Goal: Find specific page/section: Find specific page/section

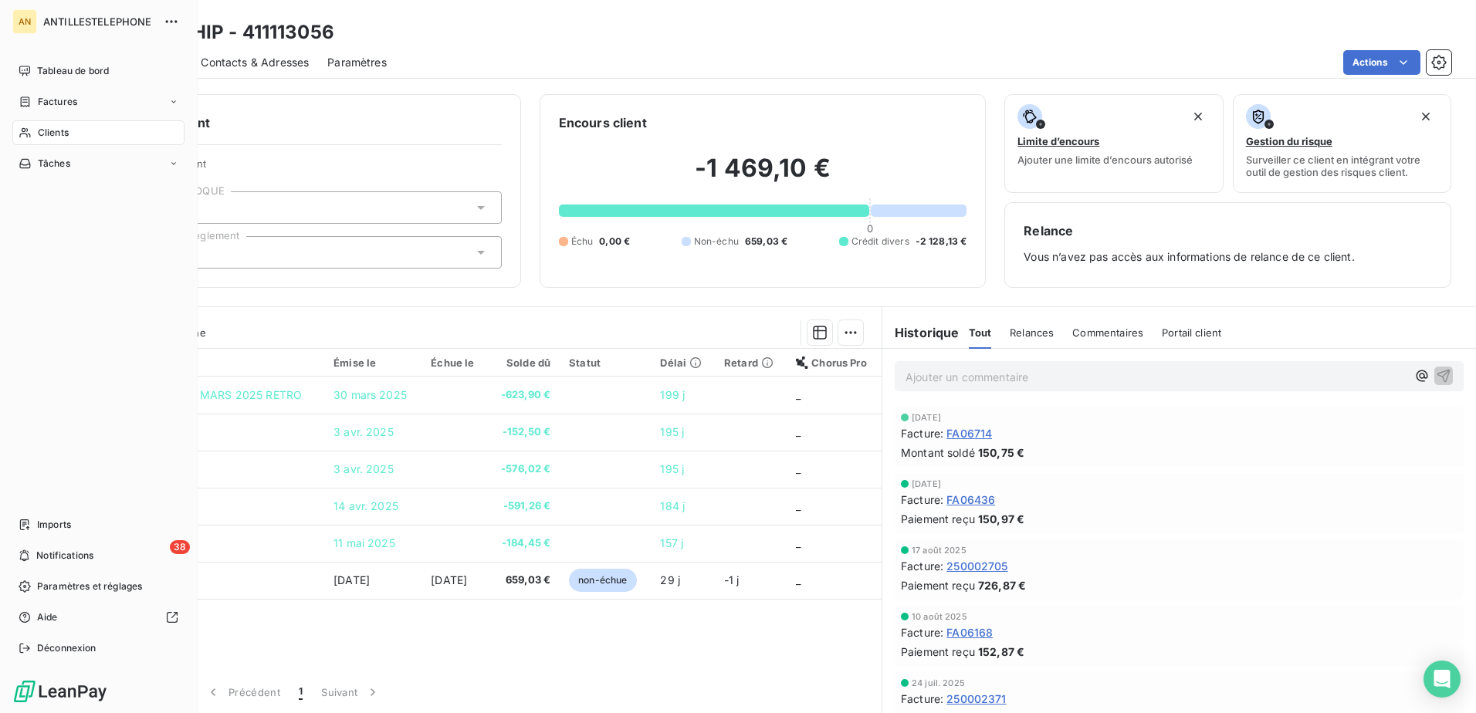
drag, startPoint x: 29, startPoint y: 134, endPoint x: 79, endPoint y: 126, distance: 50.8
click at [29, 134] on icon at bounding box center [24, 133] width 11 height 10
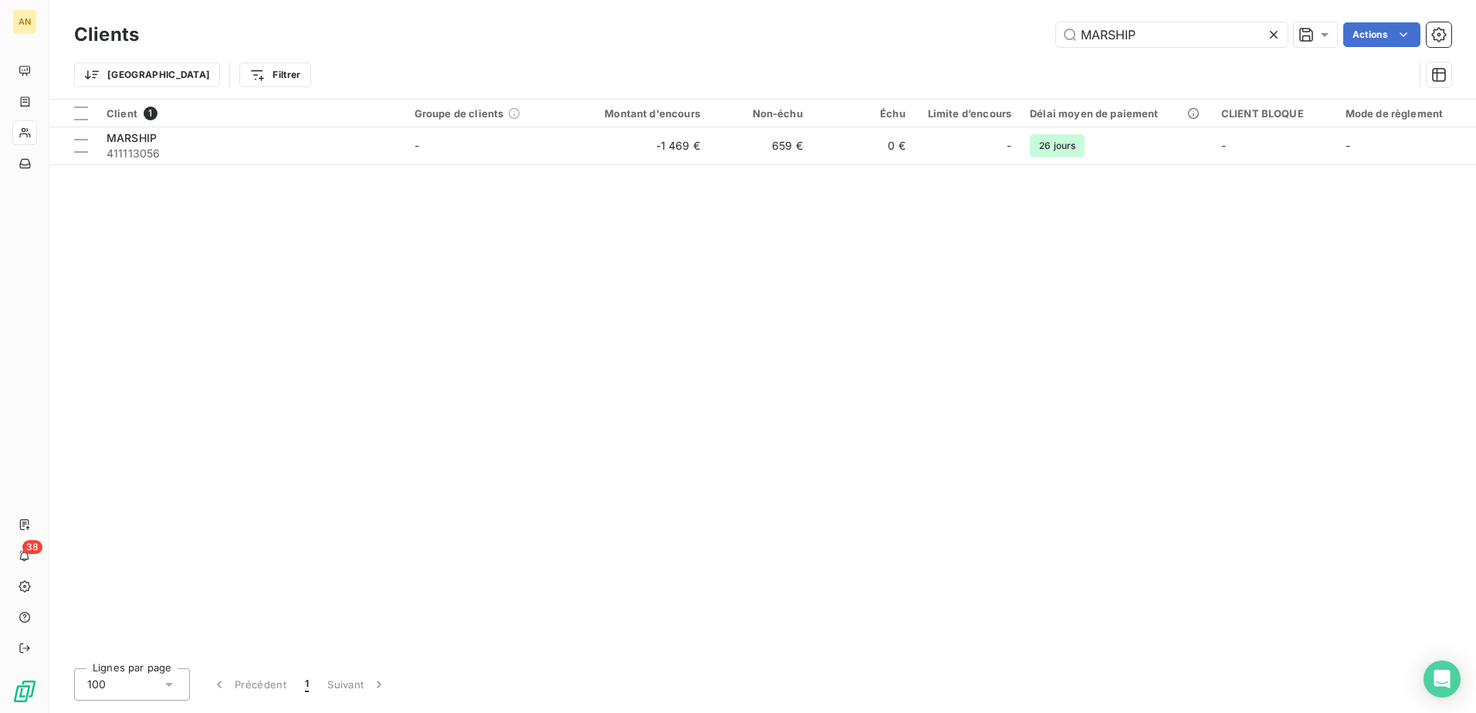
drag, startPoint x: 1140, startPoint y: 32, endPoint x: 979, endPoint y: 34, distance: 160.6
click at [979, 34] on div "MARSHIP Actions" at bounding box center [805, 34] width 1294 height 25
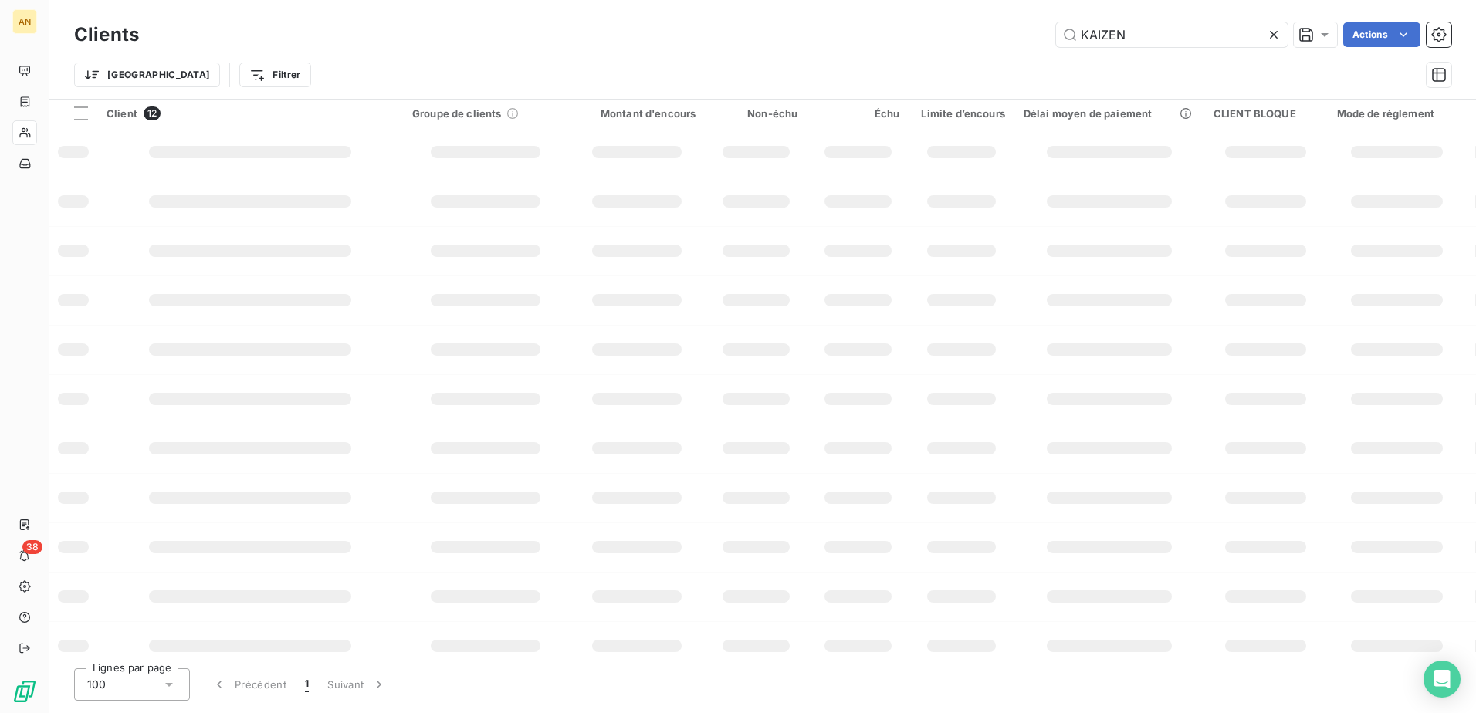
type input "KAIZEN"
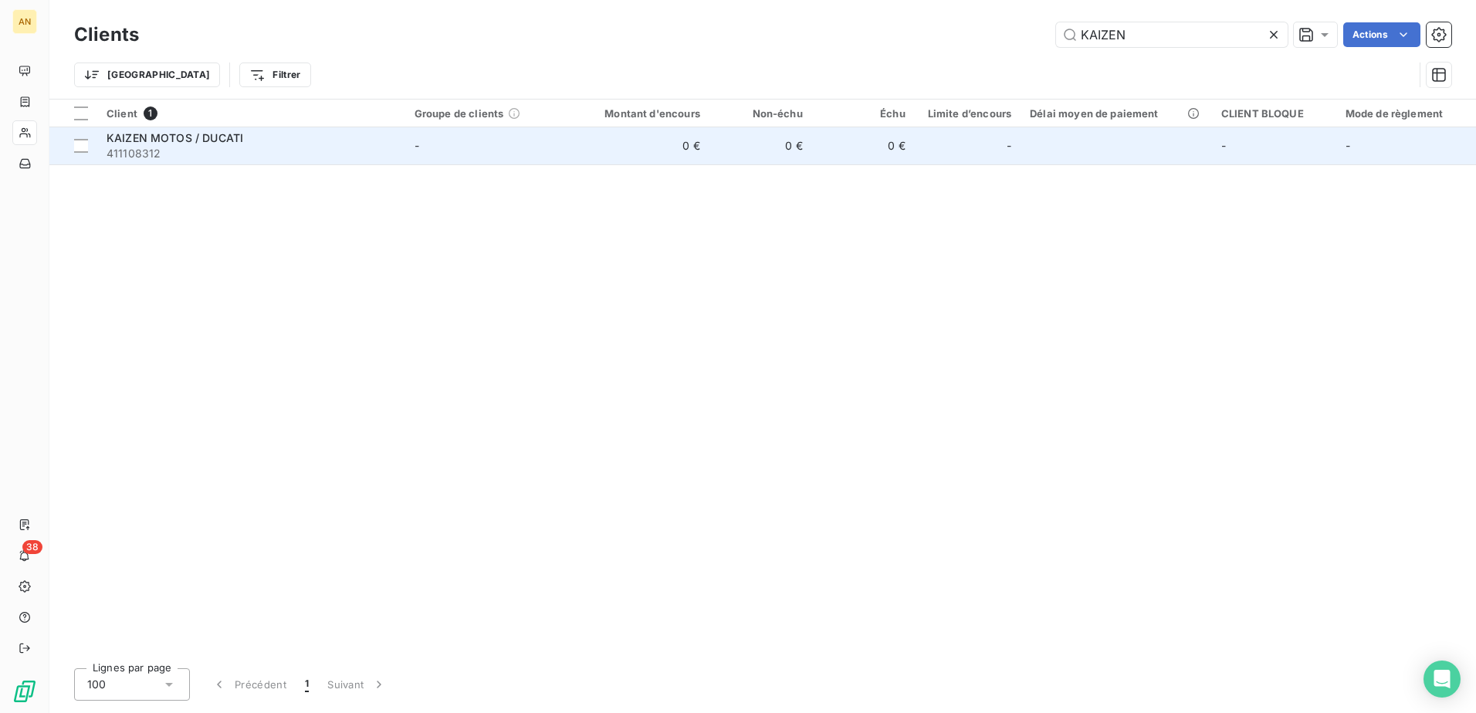
click at [747, 136] on td "0 €" at bounding box center [761, 145] width 103 height 37
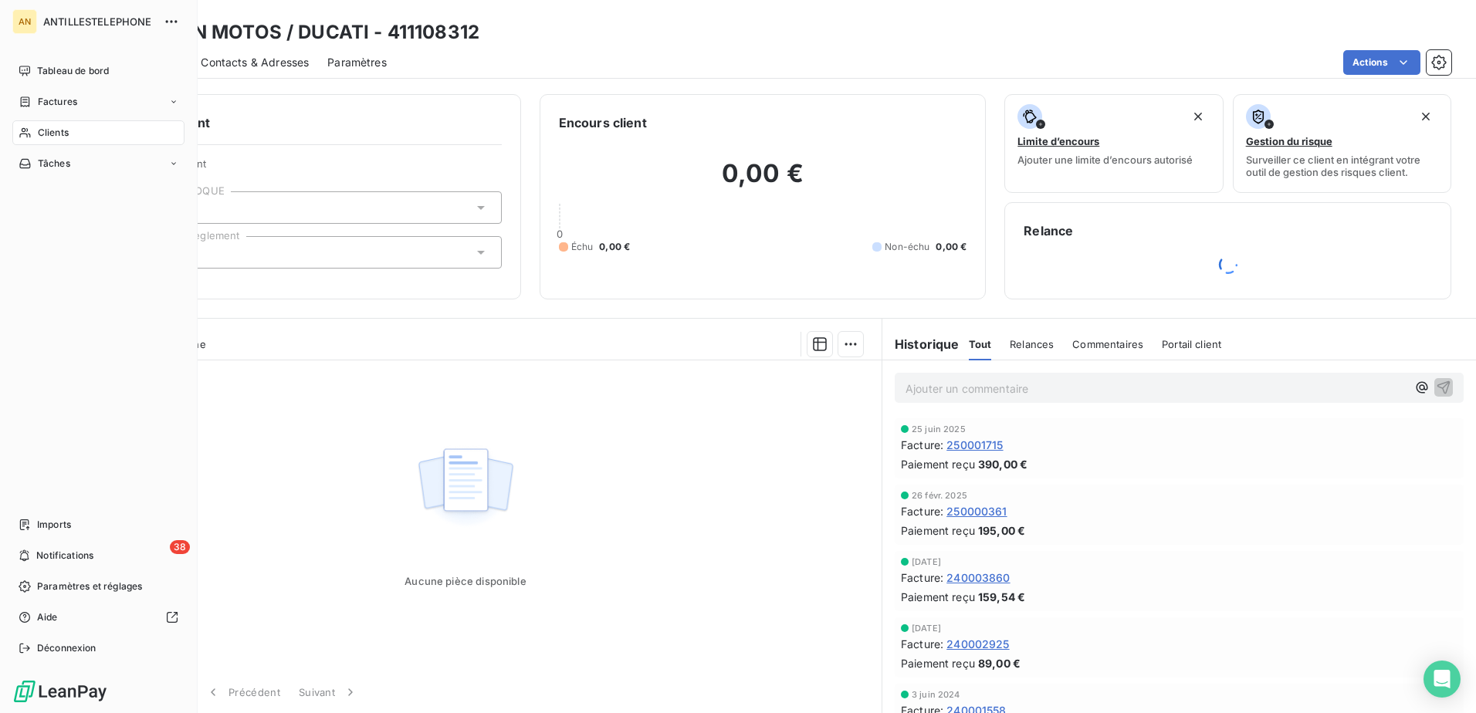
click at [24, 140] on div "Clients" at bounding box center [98, 132] width 172 height 25
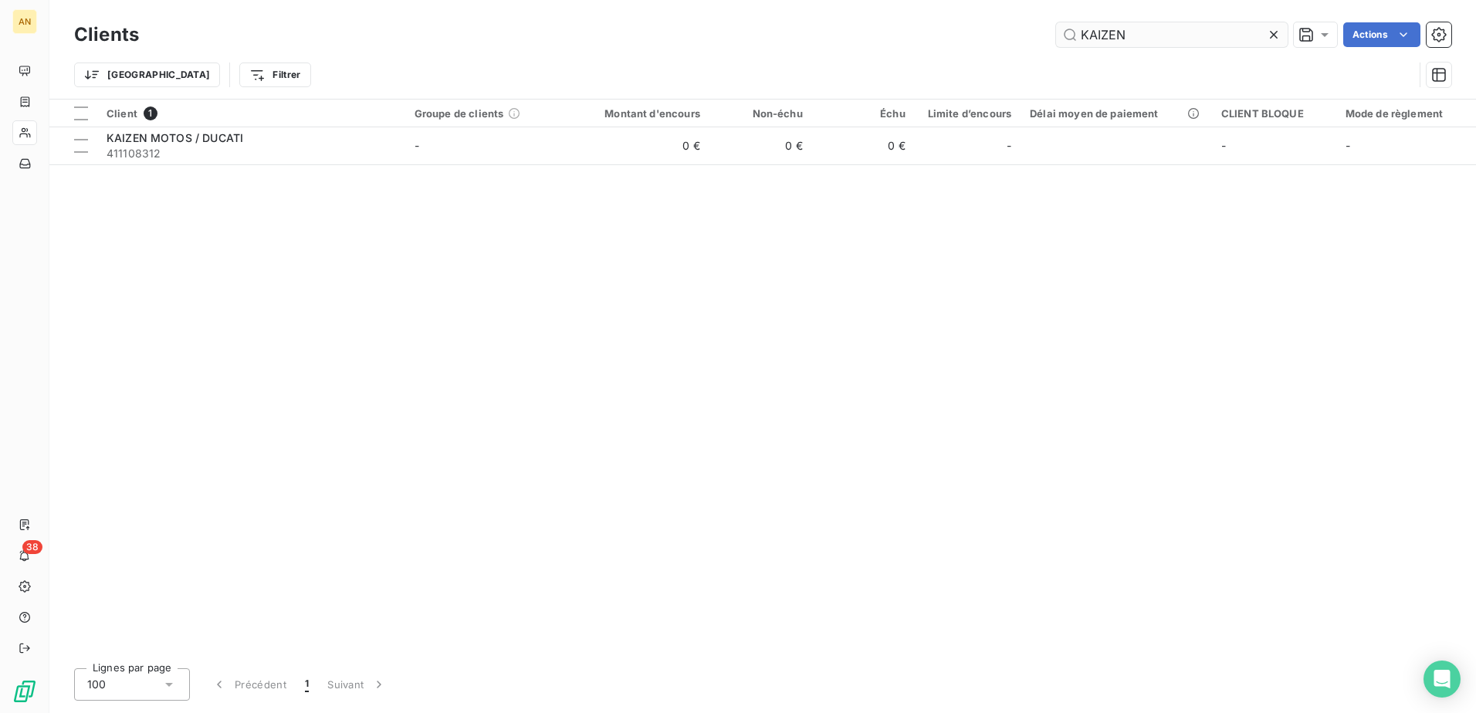
drag, startPoint x: 1153, startPoint y: 35, endPoint x: 1066, endPoint y: 40, distance: 87.4
click at [1066, 40] on input "KAIZEN" at bounding box center [1172, 34] width 232 height 25
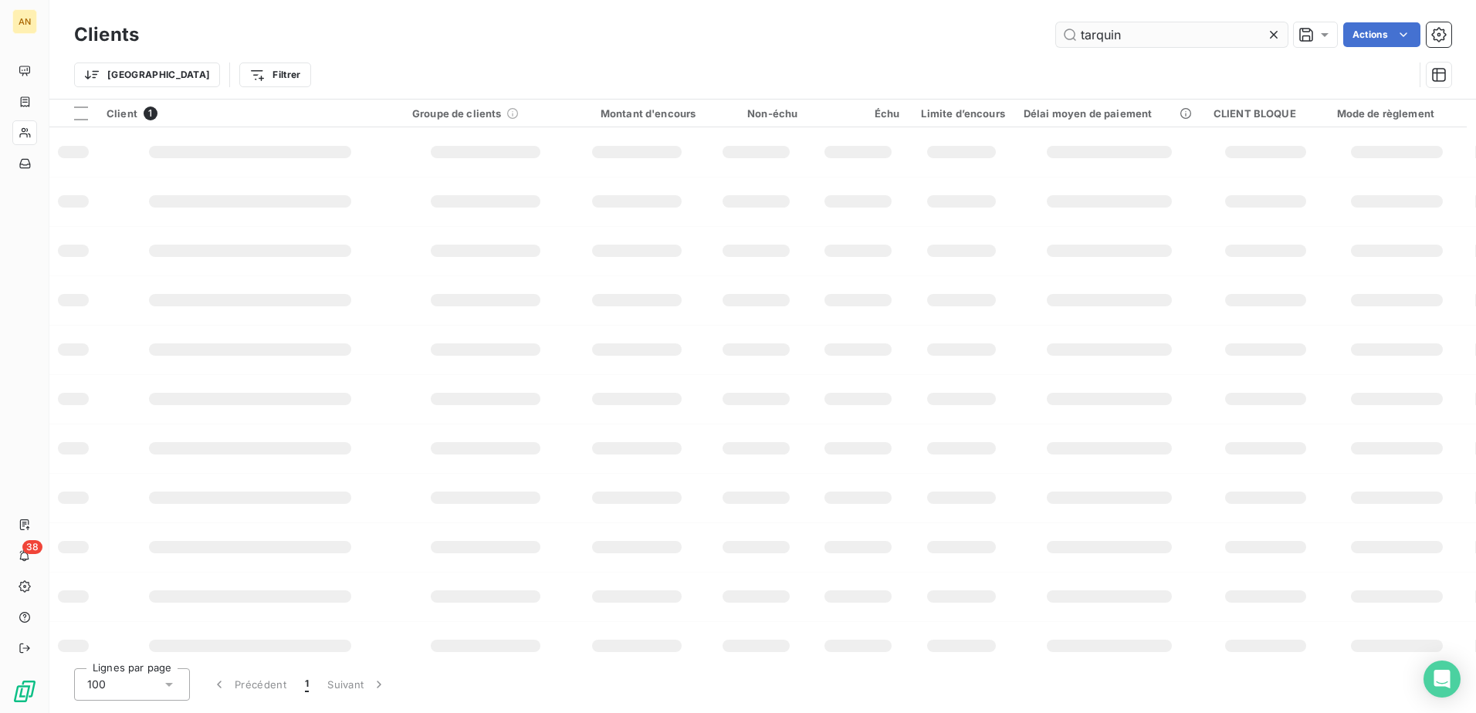
type input "tarquin"
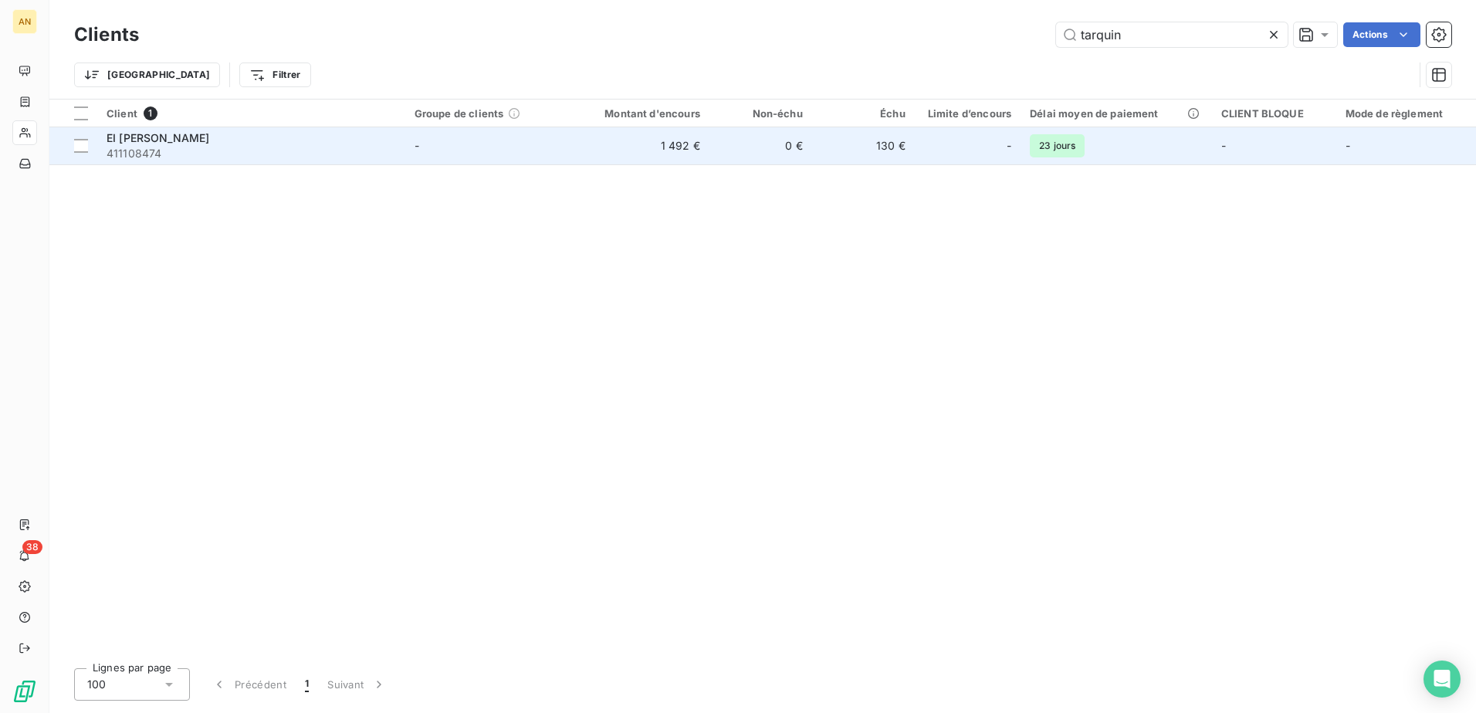
click at [842, 138] on td "130 €" at bounding box center [863, 145] width 103 height 37
